Goal: Task Accomplishment & Management: Use online tool/utility

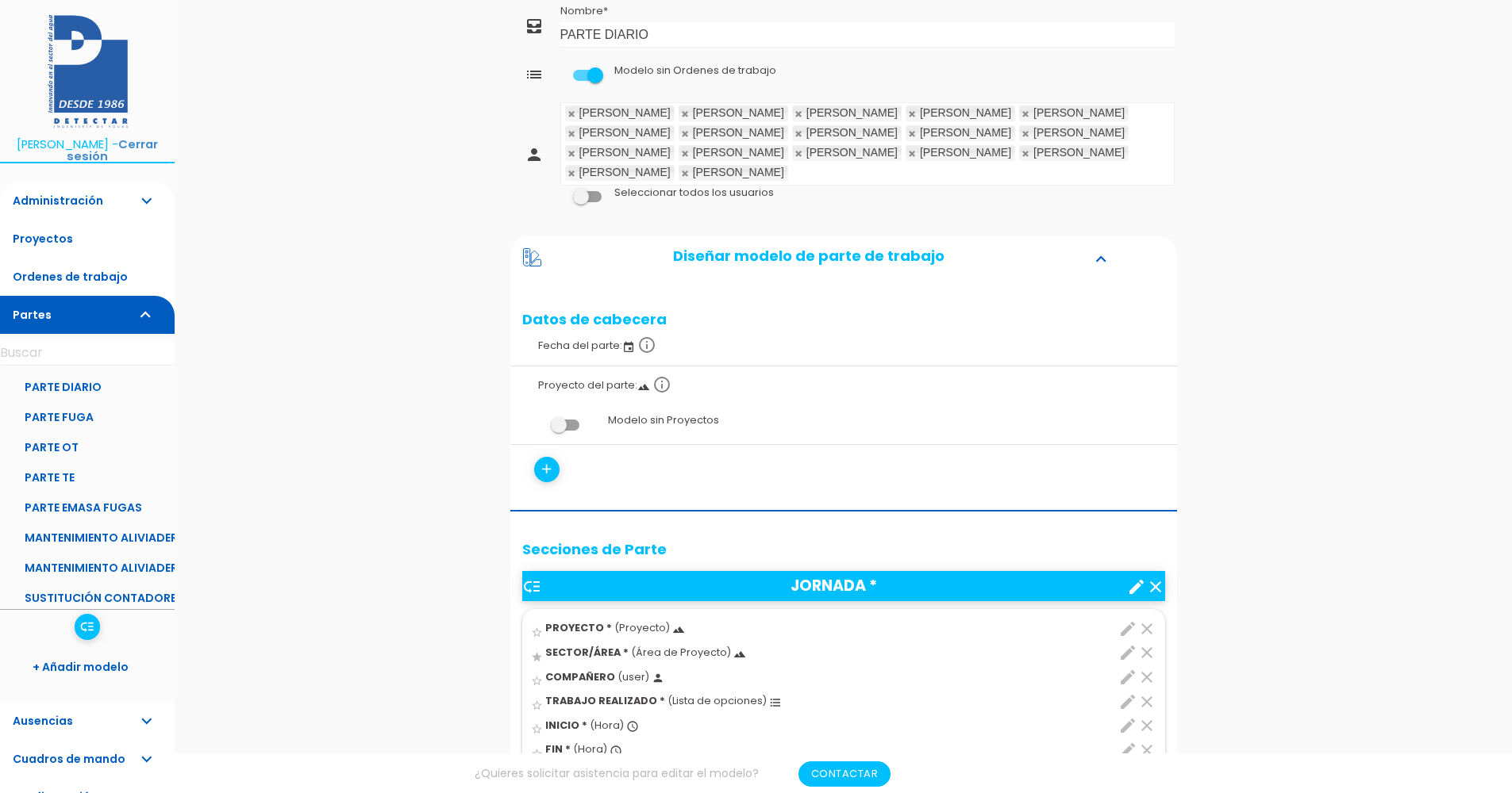
scroll to position [317, 0]
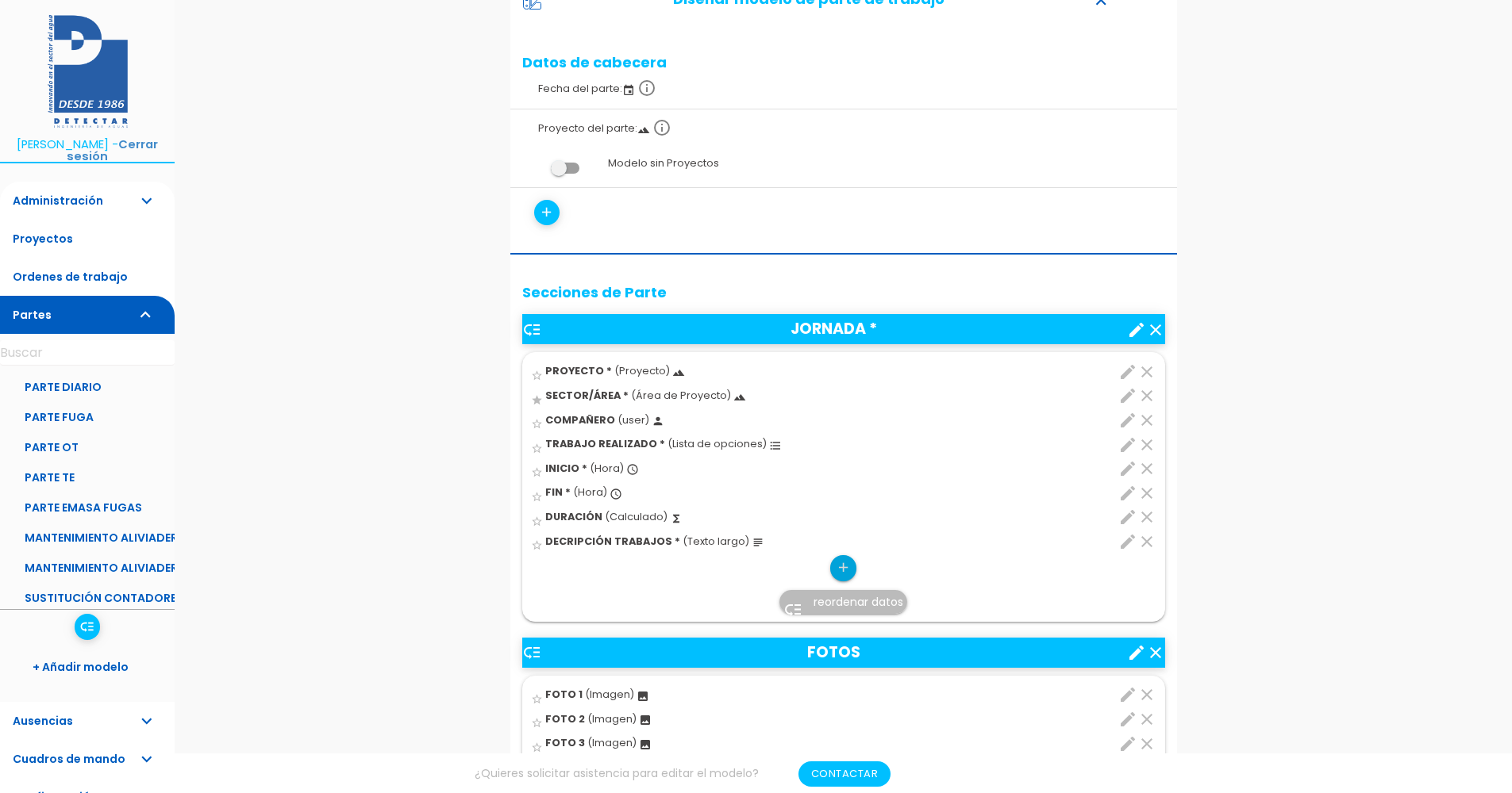
click at [845, 555] on icon "add" at bounding box center [843, 567] width 15 height 25
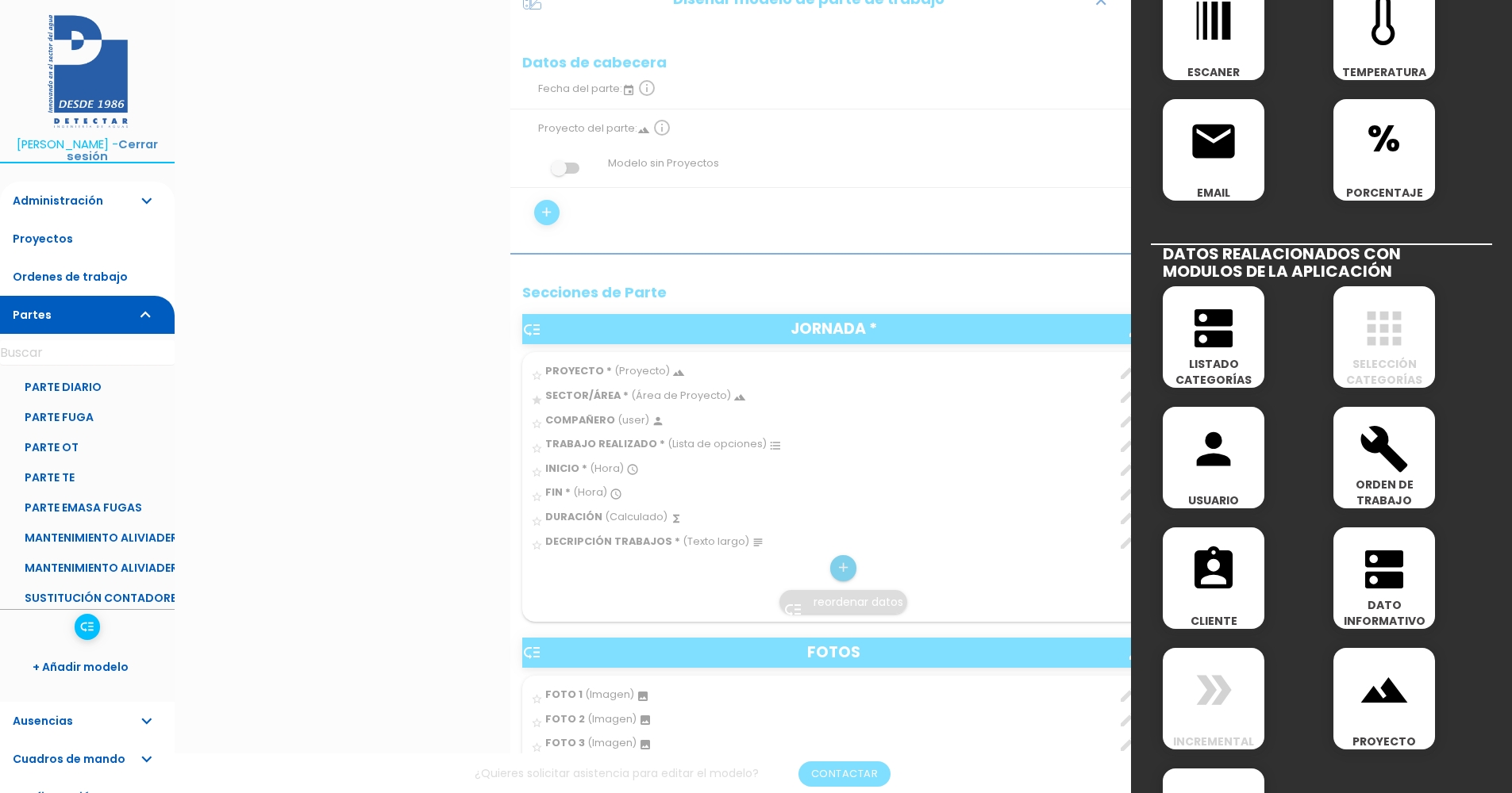
scroll to position [635, 0]
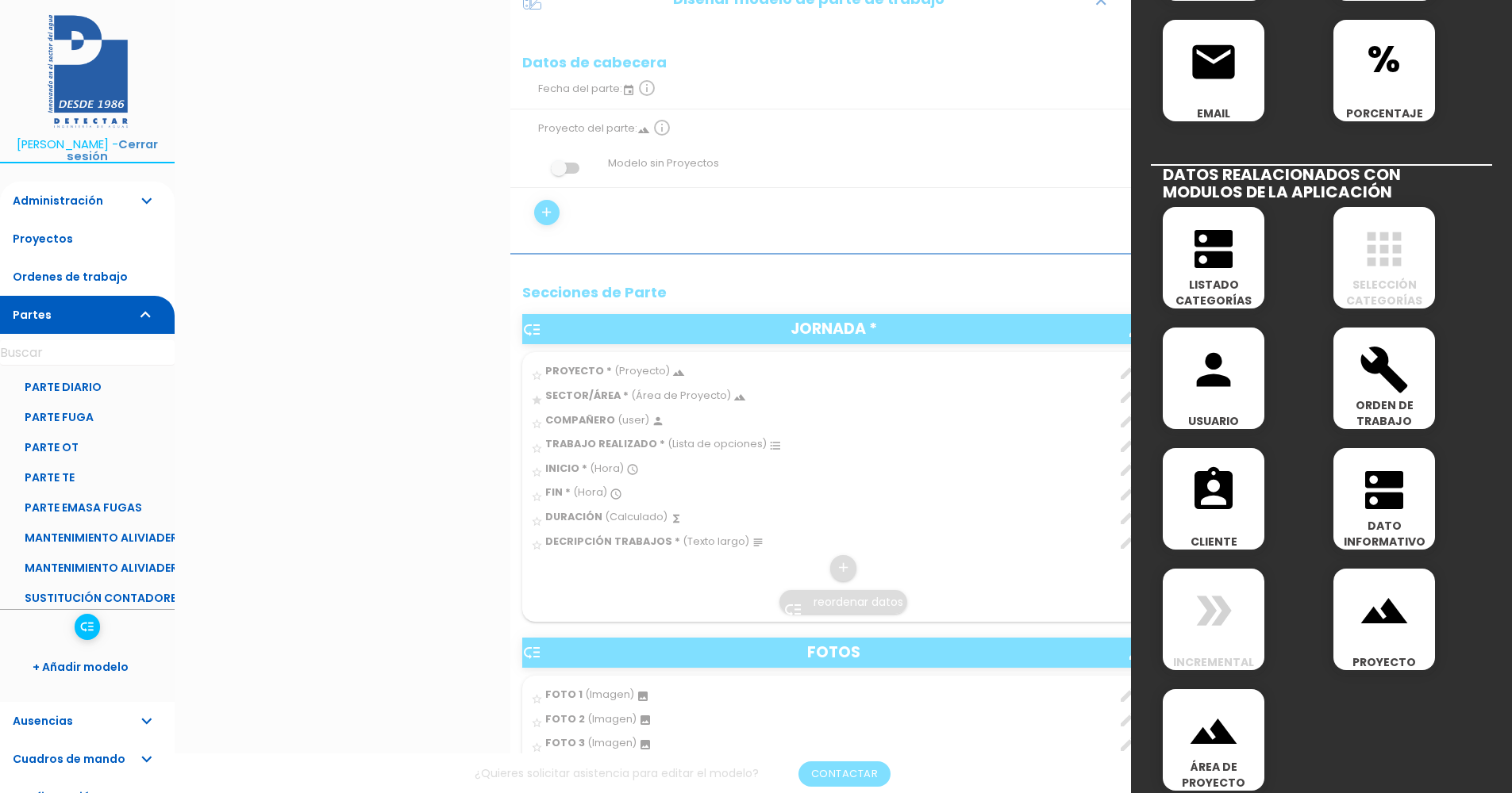
click at [1377, 401] on span "ORDEN DE TRABAJO" at bounding box center [1384, 414] width 102 height 32
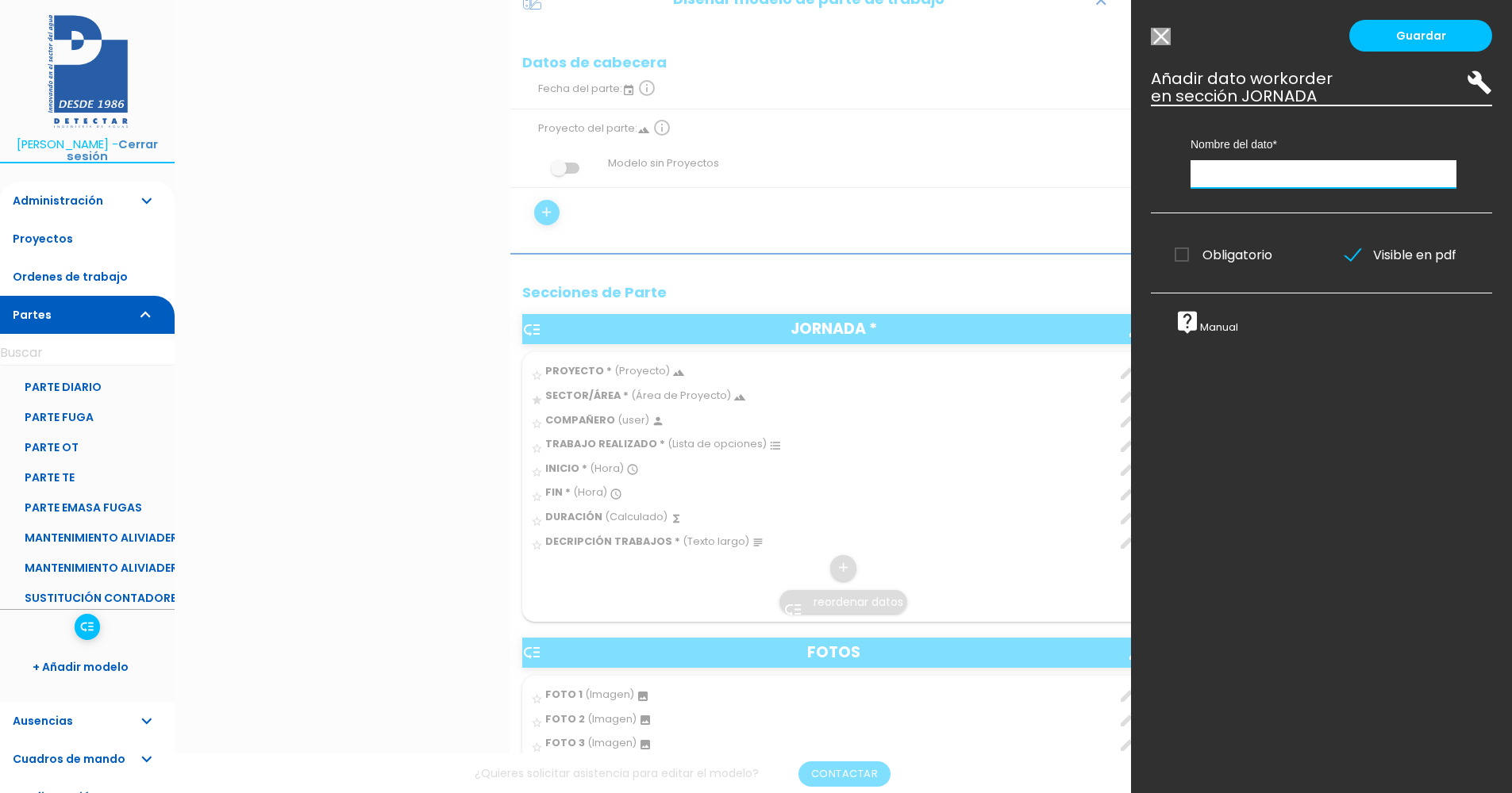
click at [1296, 175] on input "text" at bounding box center [1323, 174] width 266 height 28
click at [1170, 36] on input "Modelo sin Ordenes de trabajo" at bounding box center [1161, 36] width 20 height 17
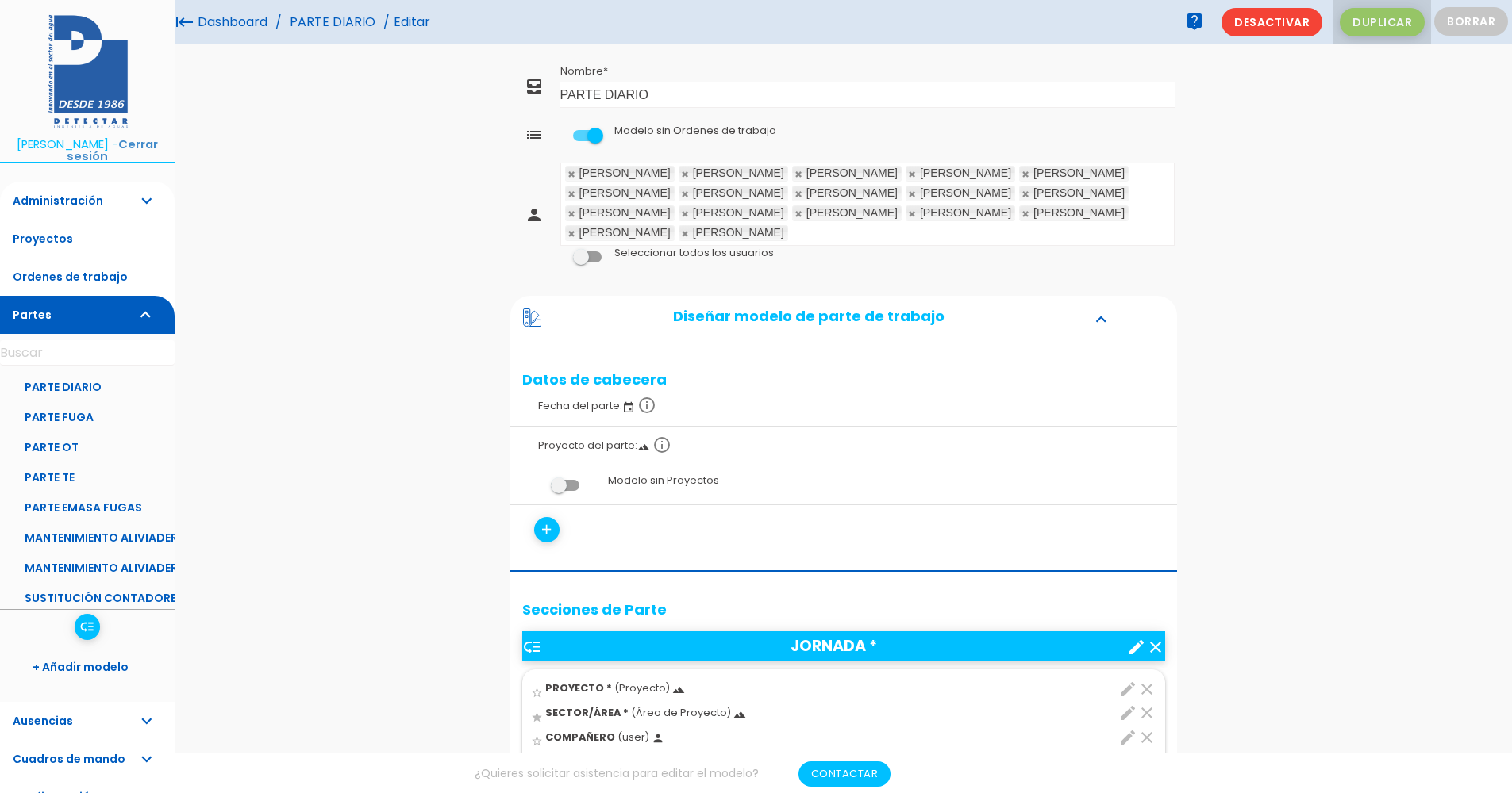
click at [1393, 20] on span "Duplicar" at bounding box center [1381, 22] width 85 height 29
click at [681, 172] on link at bounding box center [686, 174] width 10 height 10
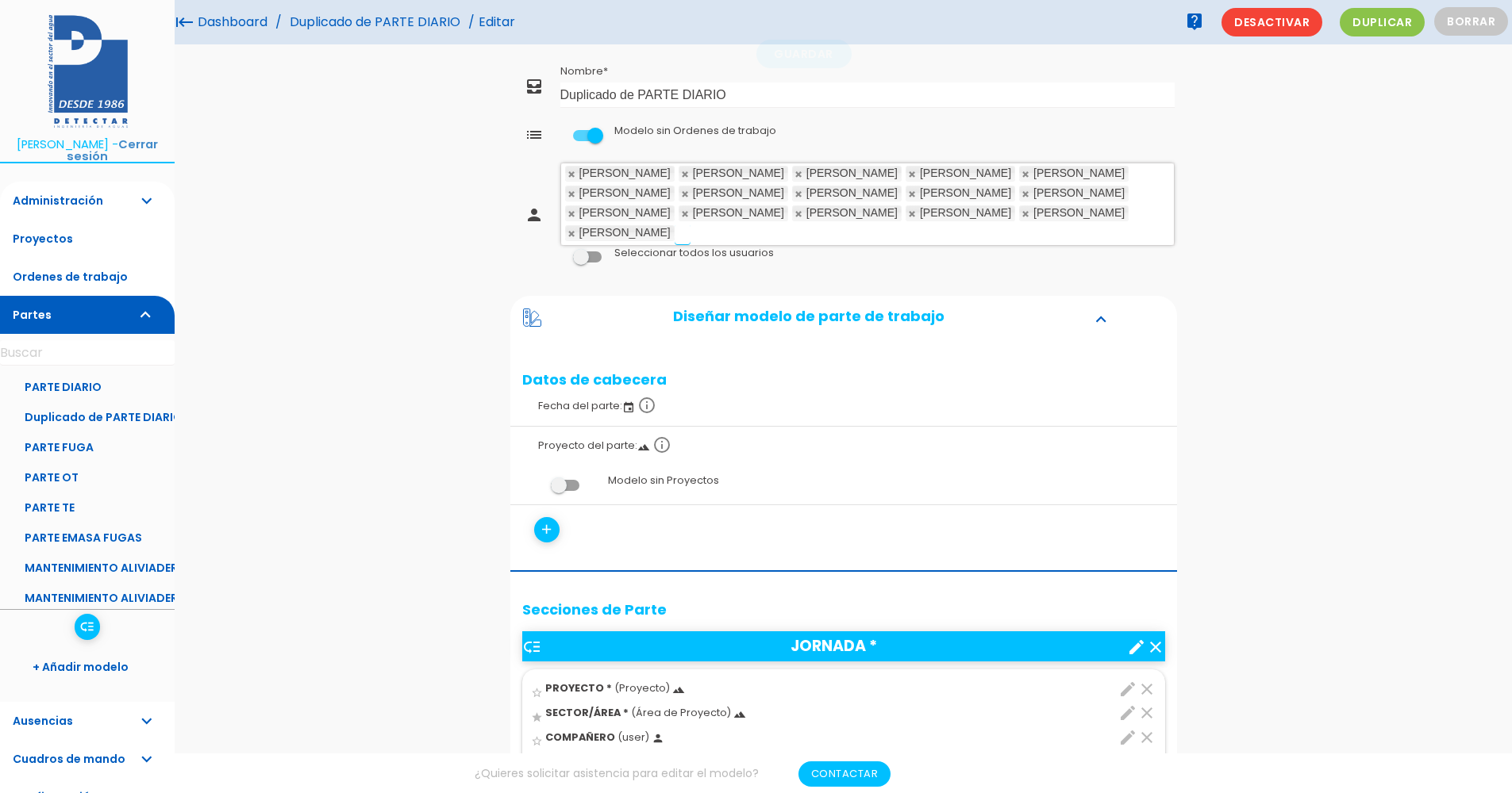
click at [681, 172] on link at bounding box center [686, 174] width 10 height 10
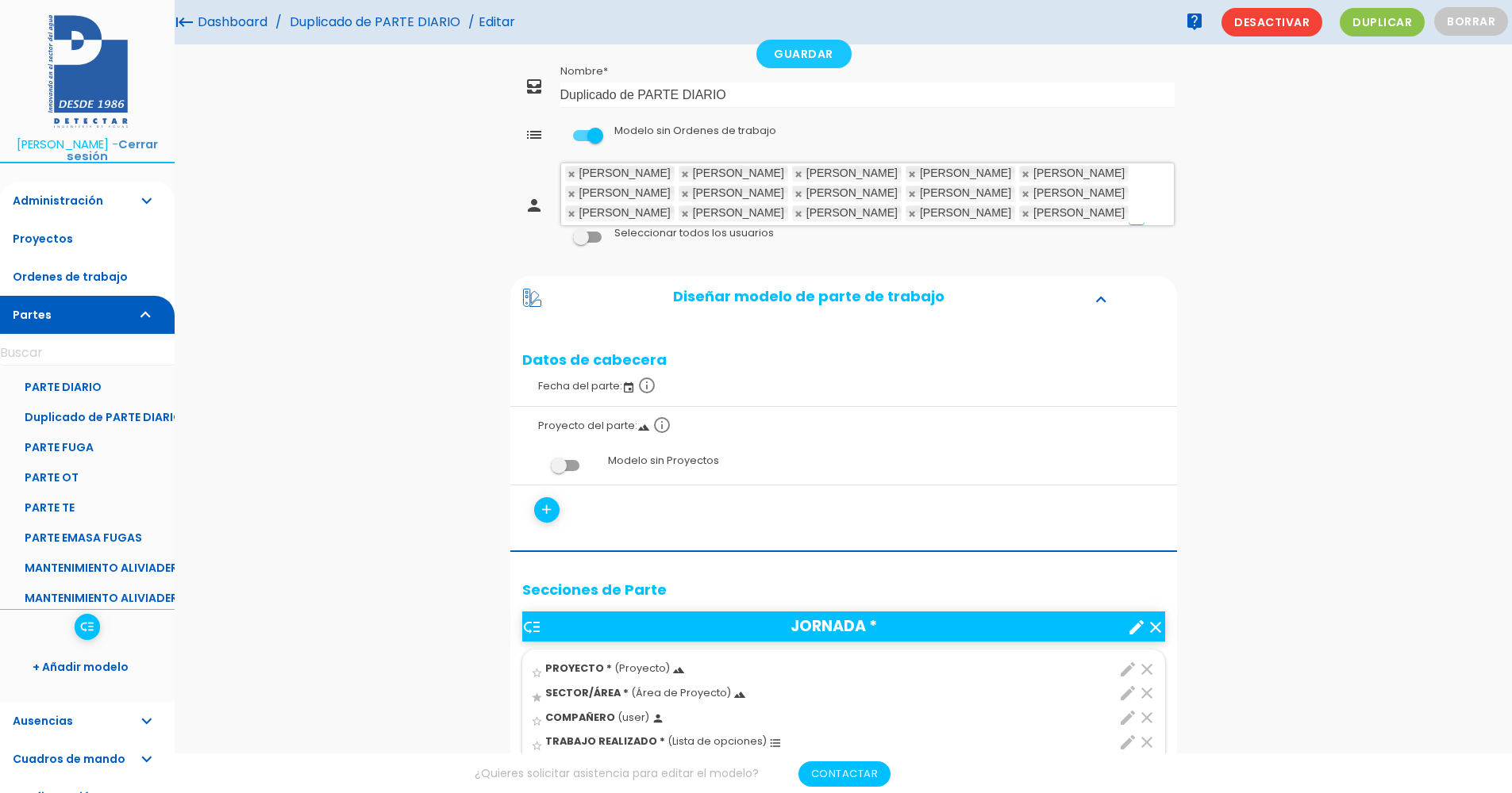
click at [681, 172] on link at bounding box center [686, 174] width 10 height 10
click at [794, 172] on link at bounding box center [799, 174] width 10 height 10
click at [681, 172] on link at bounding box center [686, 174] width 10 height 10
click at [794, 172] on link at bounding box center [799, 174] width 10 height 10
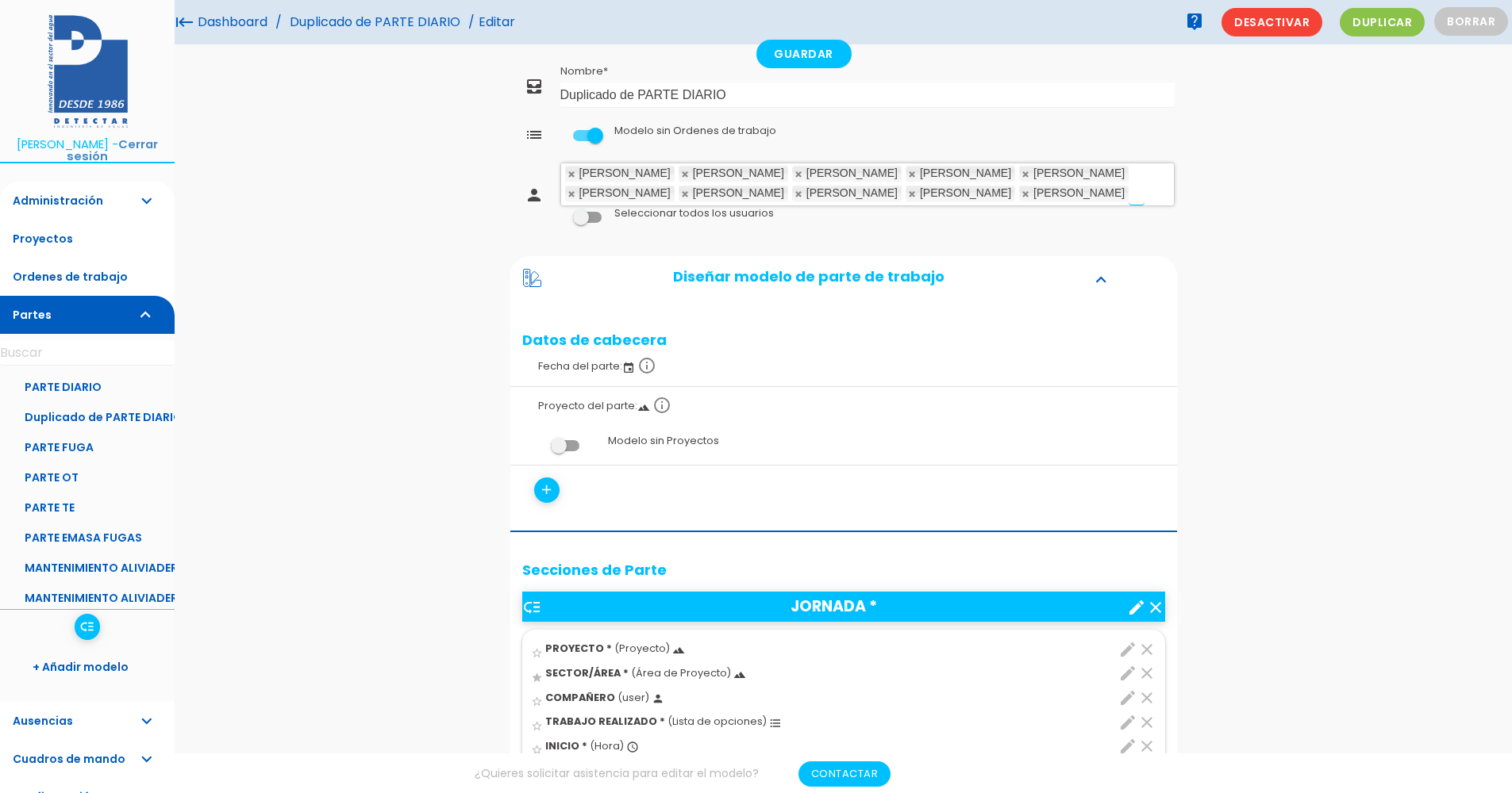
click at [681, 172] on link at bounding box center [686, 174] width 10 height 10
click at [794, 172] on link at bounding box center [799, 174] width 10 height 10
click at [681, 172] on link at bounding box center [686, 174] width 10 height 10
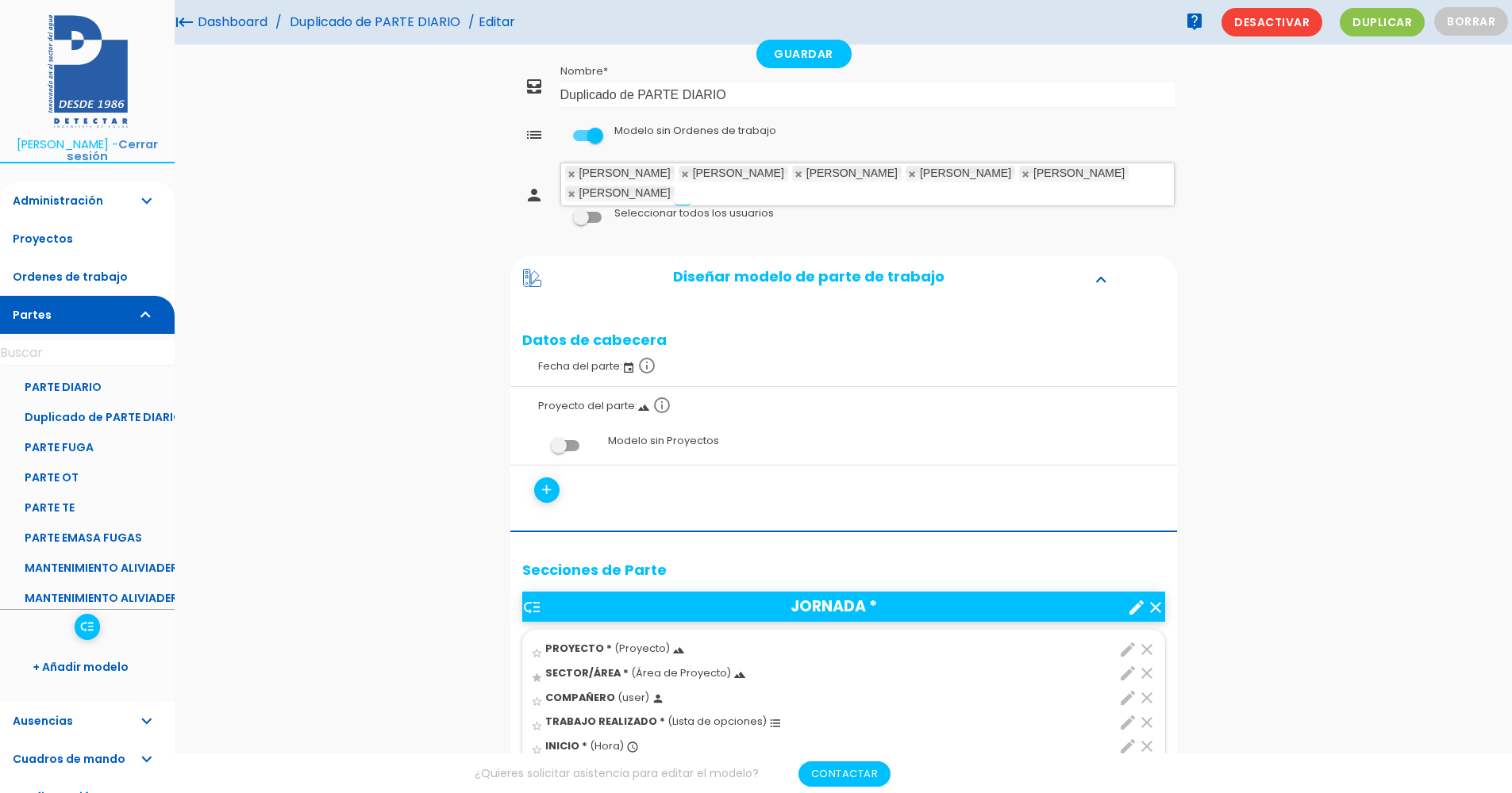
click at [794, 172] on link at bounding box center [799, 174] width 10 height 10
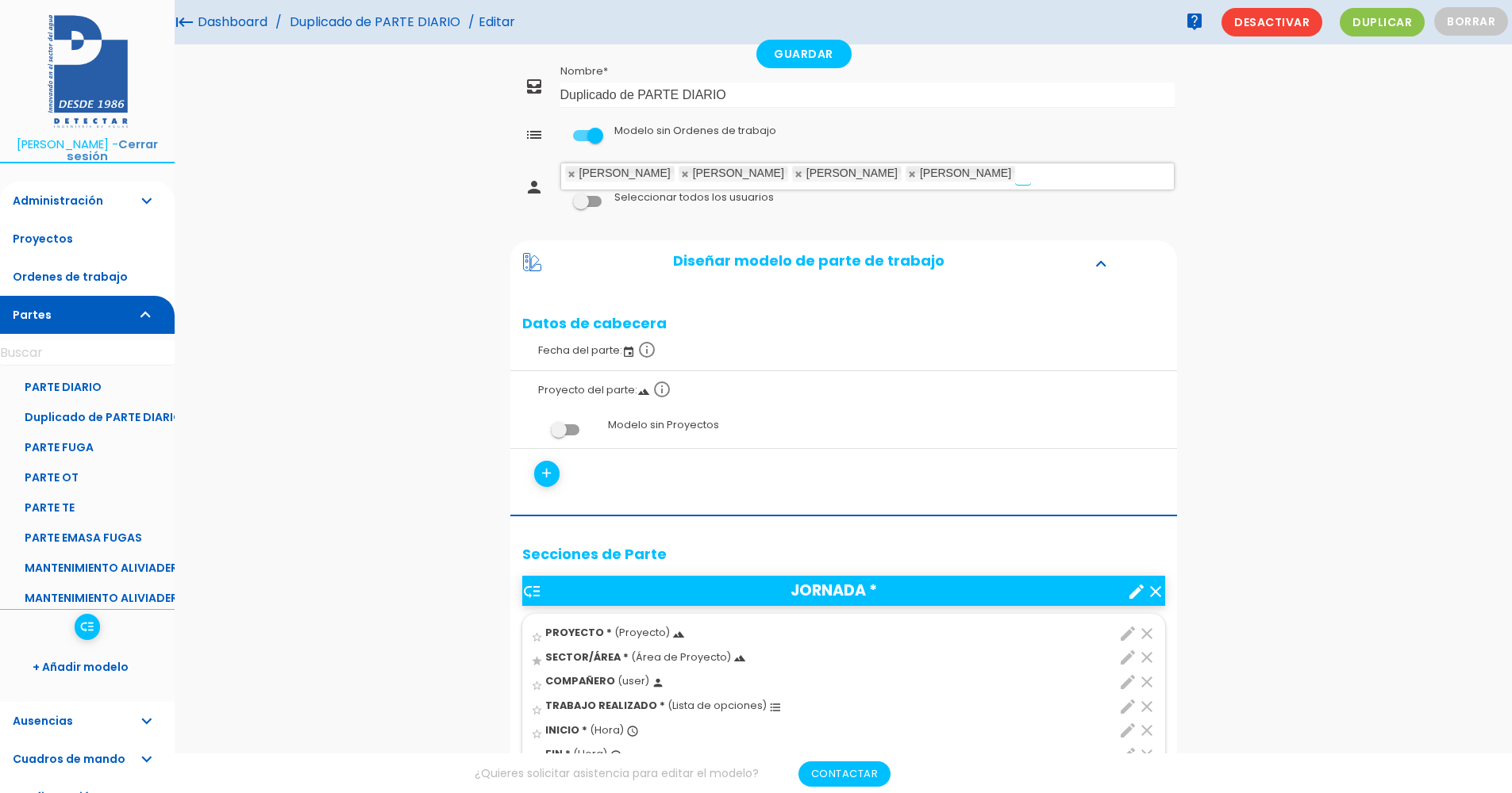
click at [681, 172] on link at bounding box center [686, 174] width 10 height 10
click at [794, 172] on link at bounding box center [799, 174] width 10 height 10
click at [677, 172] on input "text" at bounding box center [682, 174] width 16 height 21
click at [582, 139] on span at bounding box center [587, 135] width 29 height 11
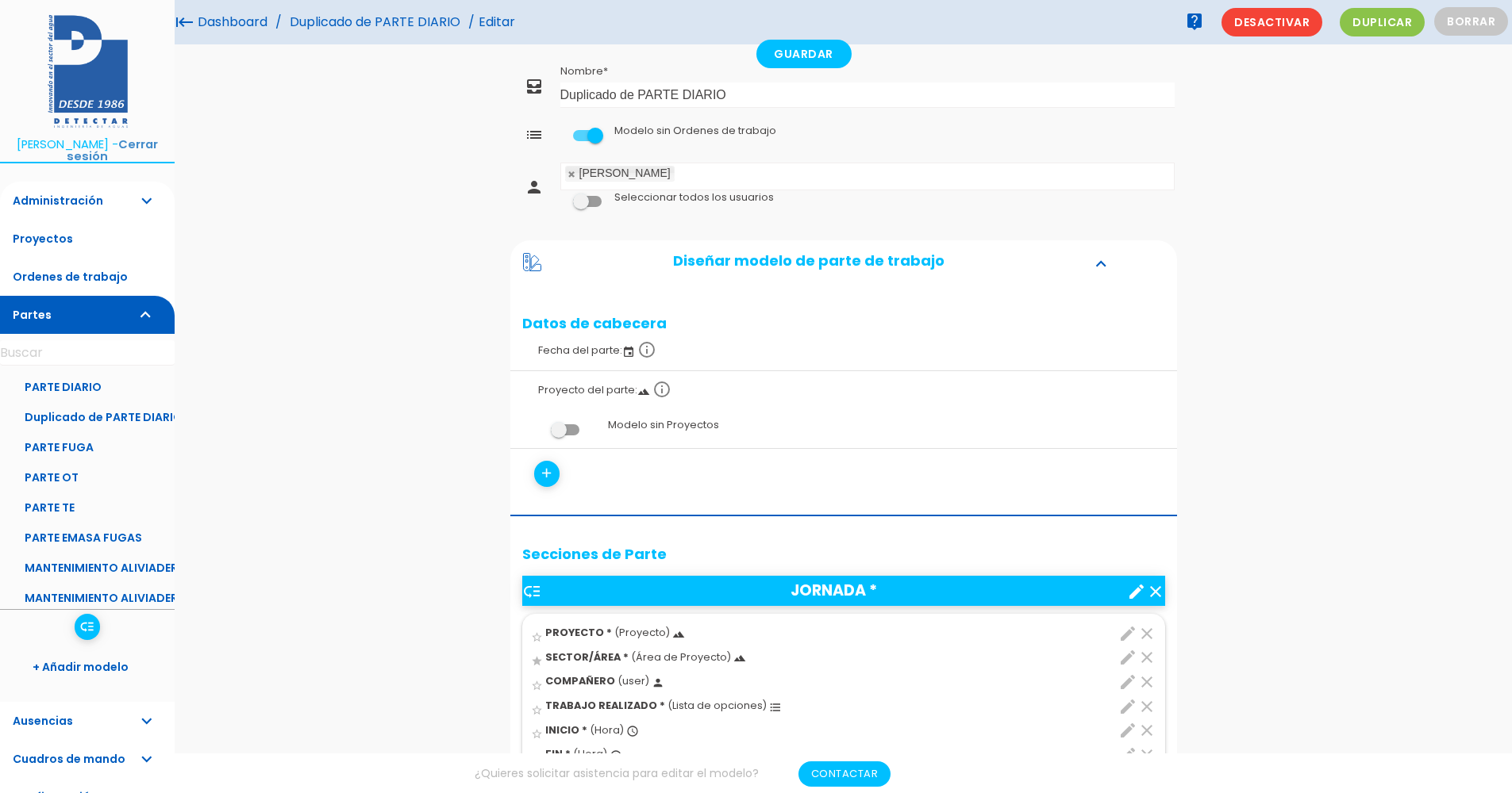
click at [560, 131] on input "checkbox" at bounding box center [560, 131] width 0 height 0
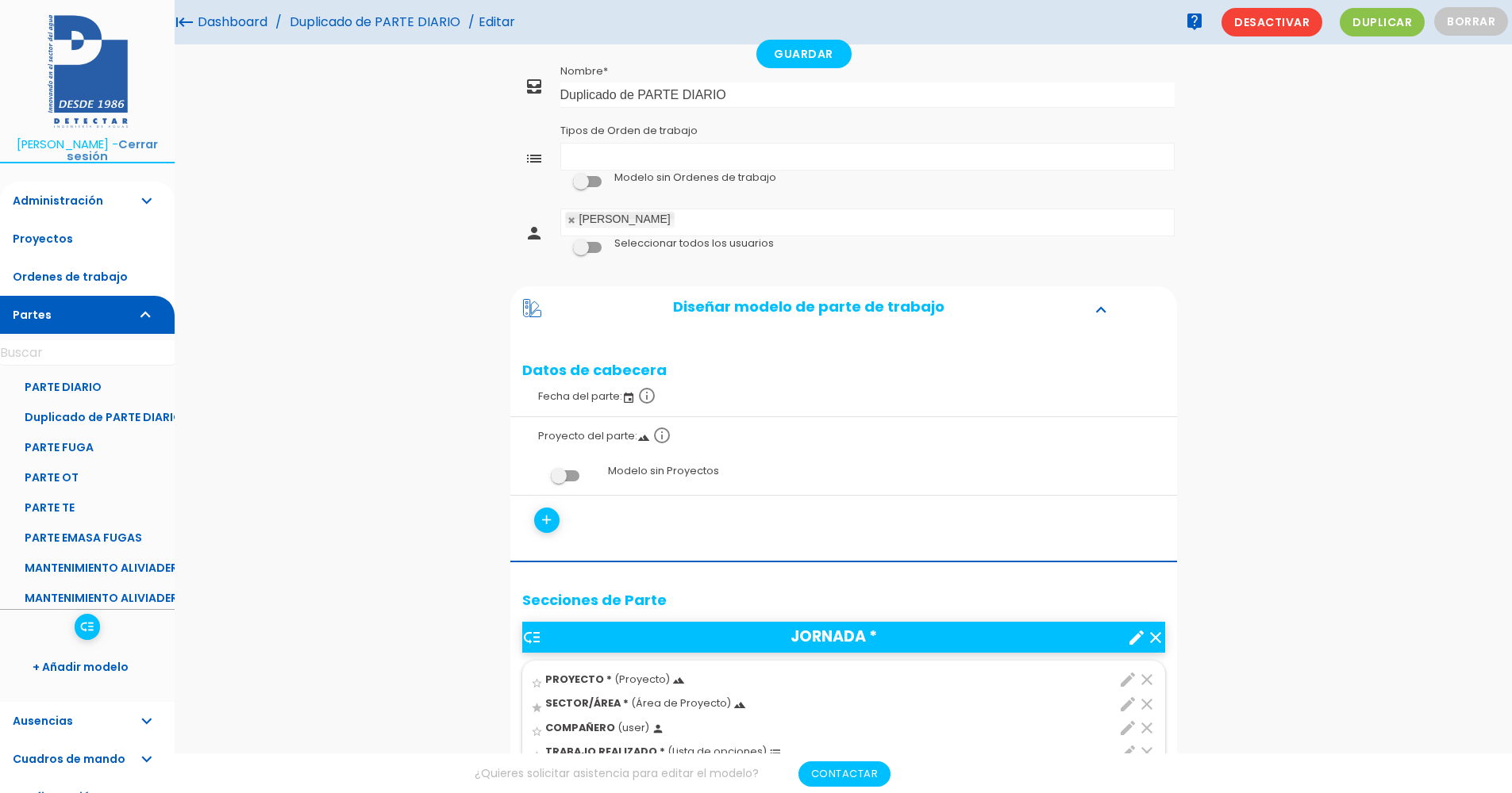
click at [607, 163] on ul "Tipos de Orden de trabajo" at bounding box center [867, 157] width 613 height 26
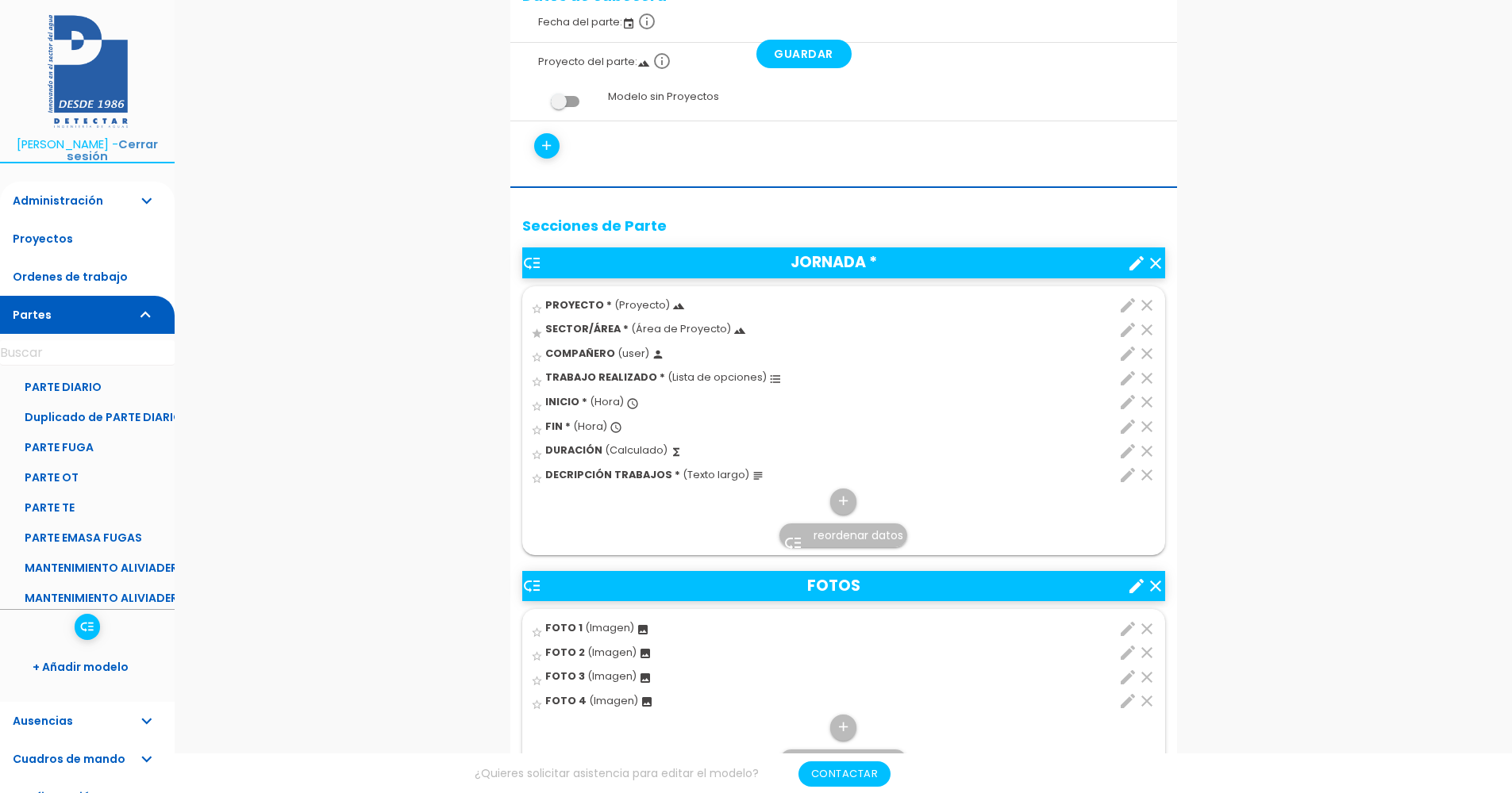
scroll to position [476, 0]
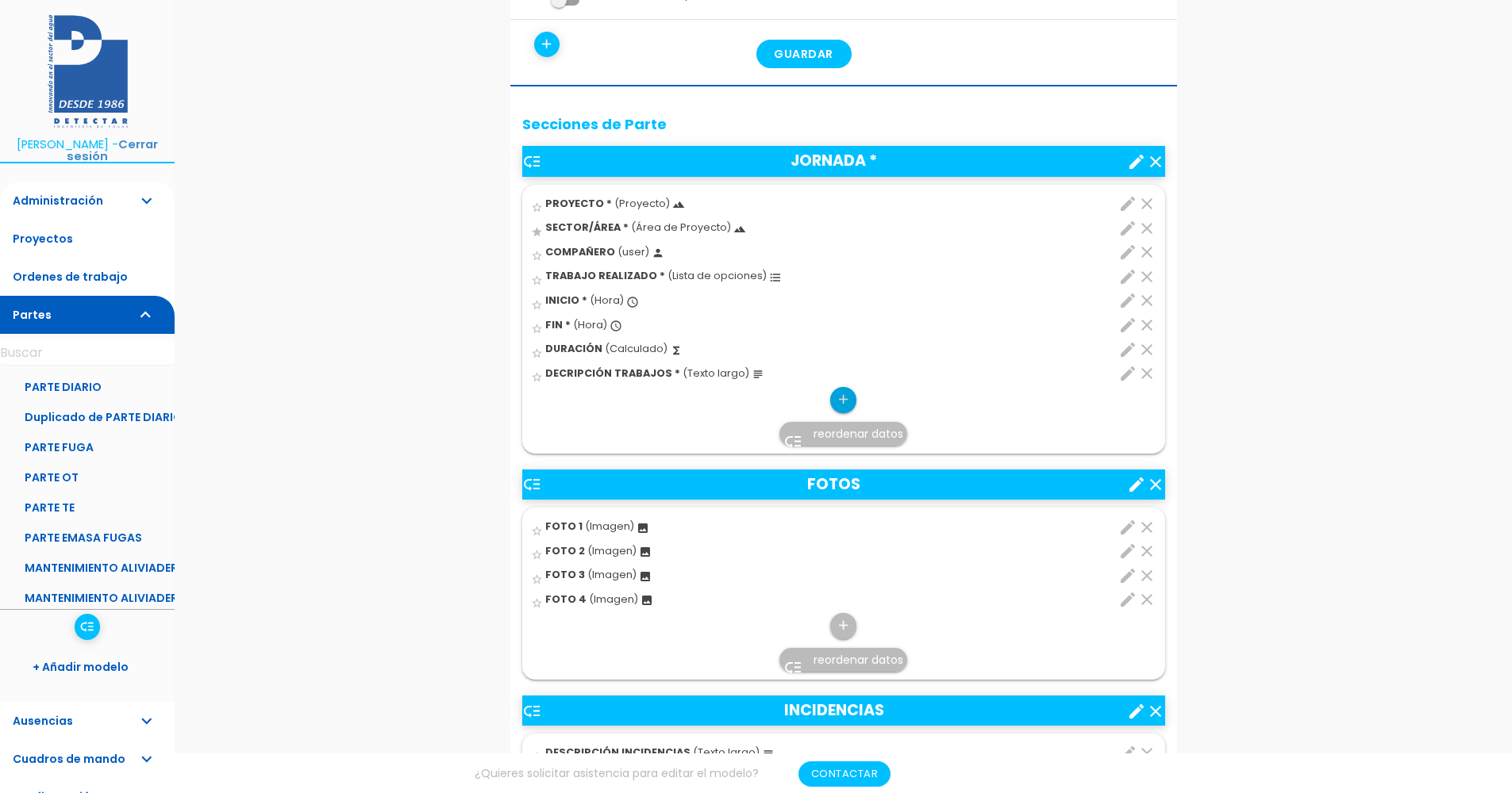
click at [839, 402] on icon "add" at bounding box center [843, 399] width 15 height 25
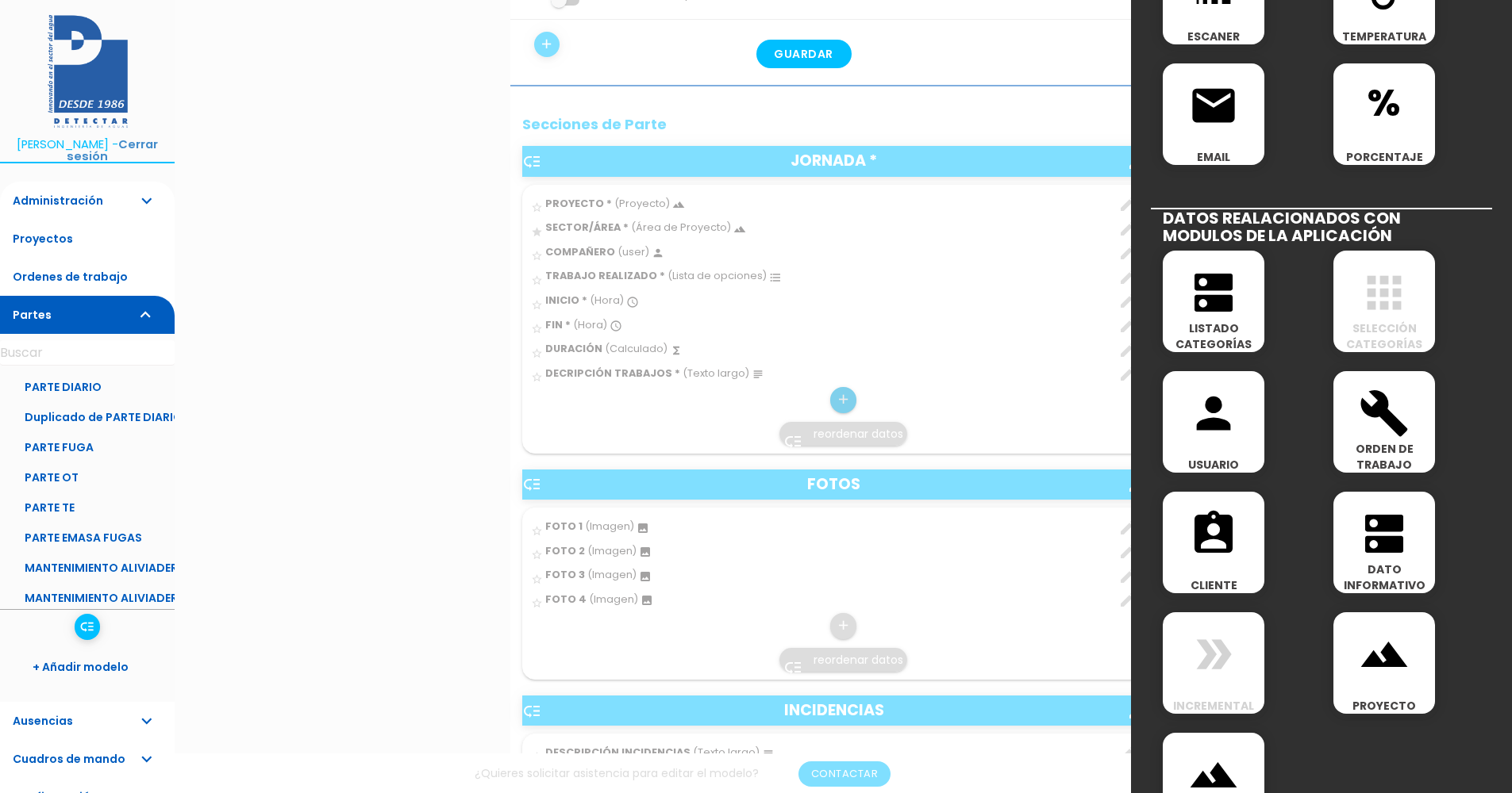
scroll to position [645, 0]
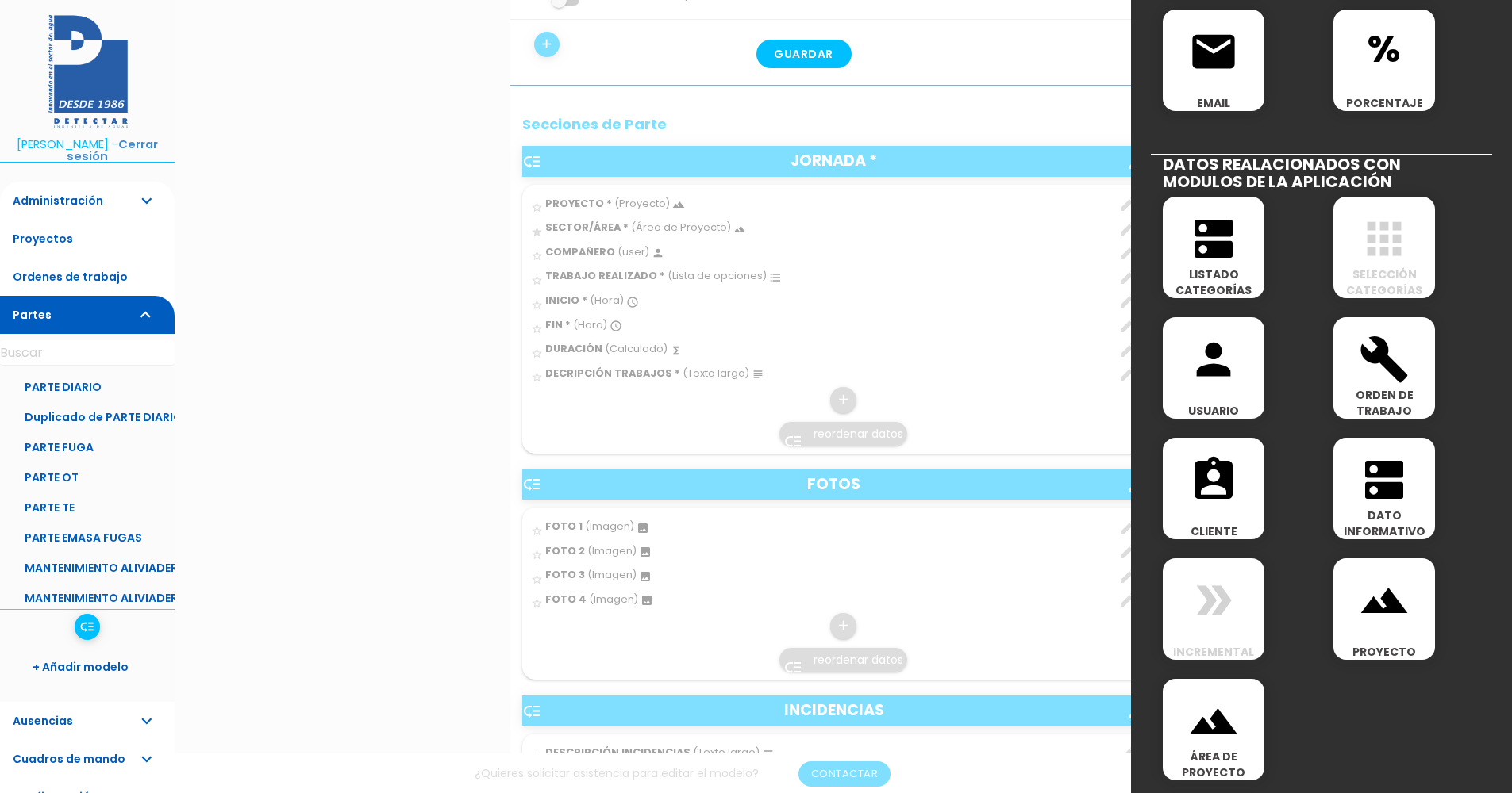
click at [1374, 375] on icon "build" at bounding box center [1383, 359] width 51 height 51
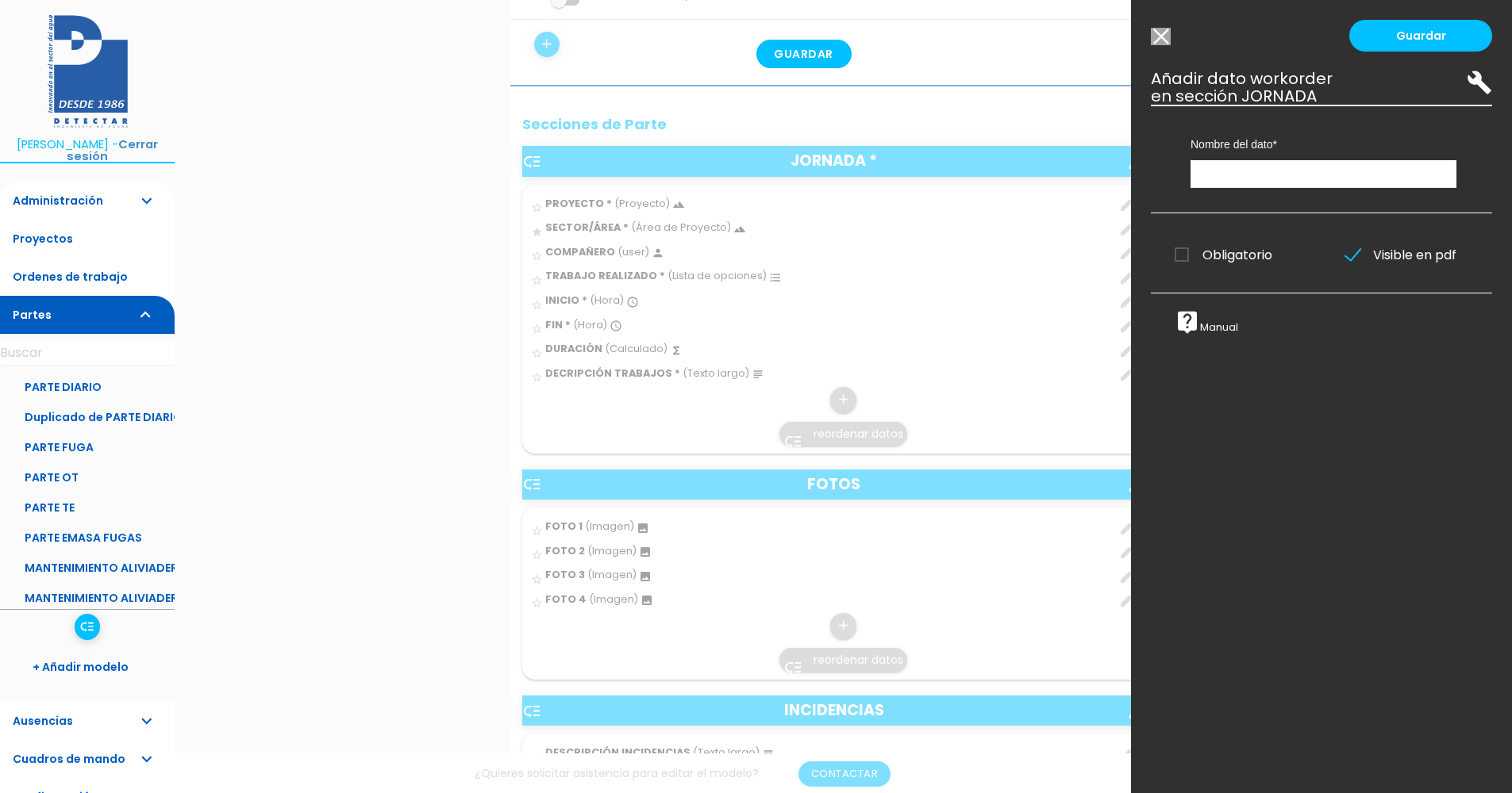
scroll to position [0, 0]
click at [1241, 162] on input "text" at bounding box center [1323, 174] width 266 height 28
type input "ORDEN DE TRABAJO"
click at [1412, 36] on link "Guardar" at bounding box center [1420, 36] width 143 height 32
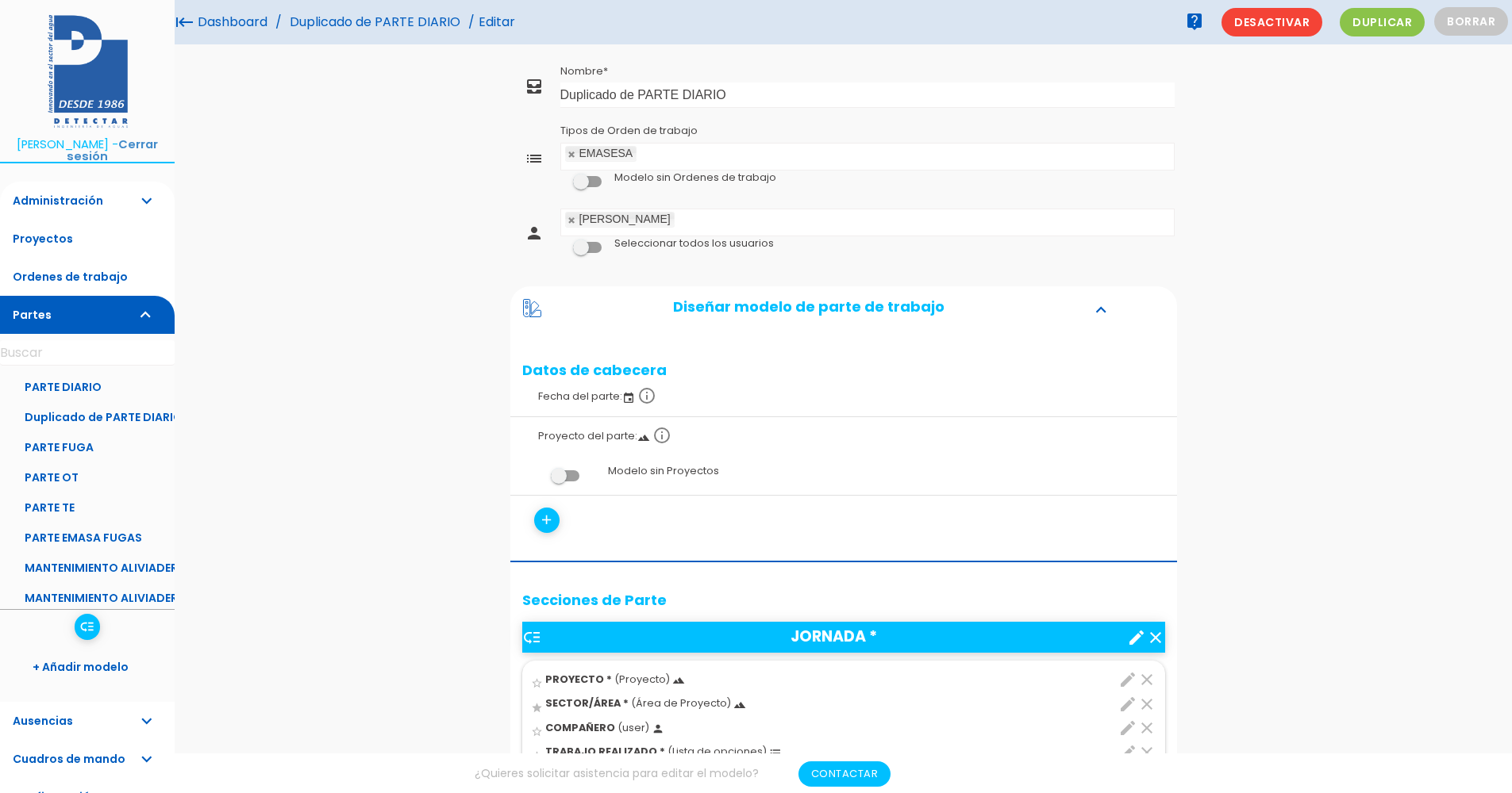
click at [423, 29] on link "Duplicado de PARTE DIARIO" at bounding box center [375, 22] width 179 height 44
